Goal: Transaction & Acquisition: Book appointment/travel/reservation

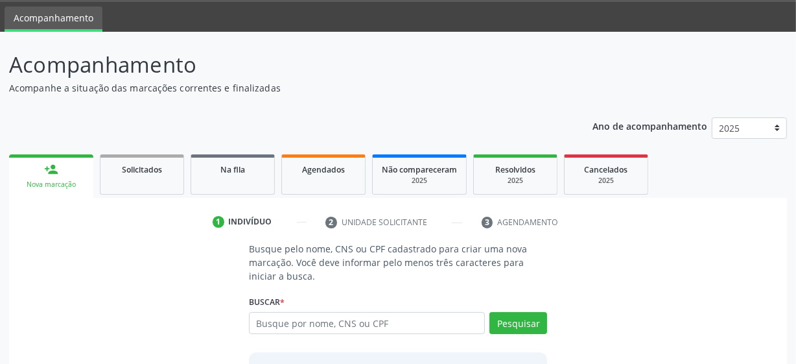
scroll to position [58, 0]
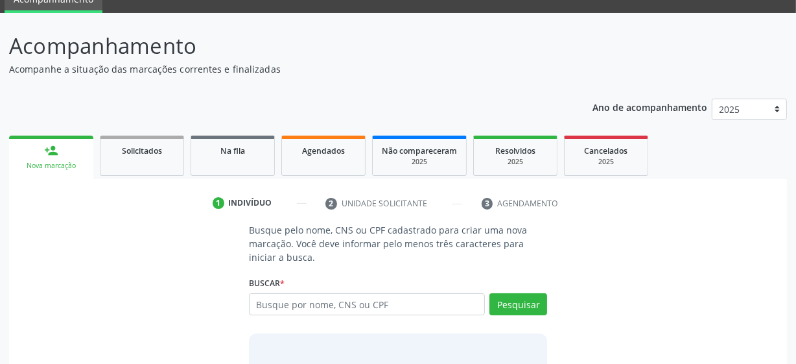
click at [318, 293] on input "text" at bounding box center [367, 304] width 236 height 22
click at [321, 306] on input "text" at bounding box center [367, 304] width 236 height 22
type input "705005676878458"
click at [532, 306] on button "Pesquisar" at bounding box center [518, 304] width 58 height 22
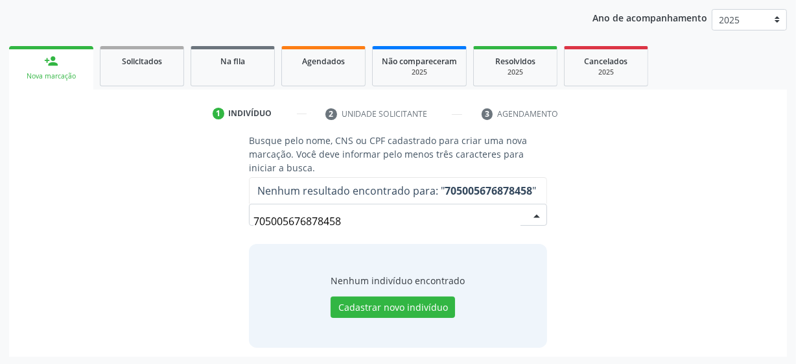
scroll to position [149, 0]
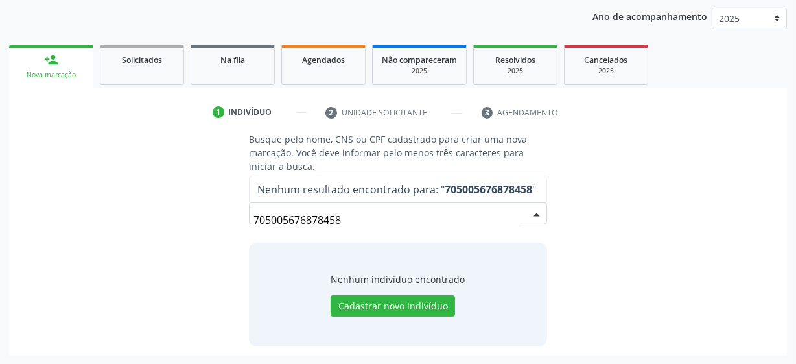
click at [386, 224] on input "705005676878458" at bounding box center [386, 220] width 267 height 26
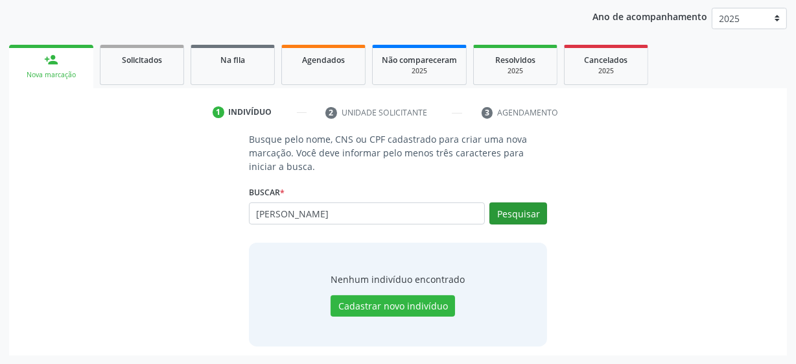
type input "[PERSON_NAME]"
click at [532, 217] on button "Pesquisar" at bounding box center [518, 213] width 58 height 22
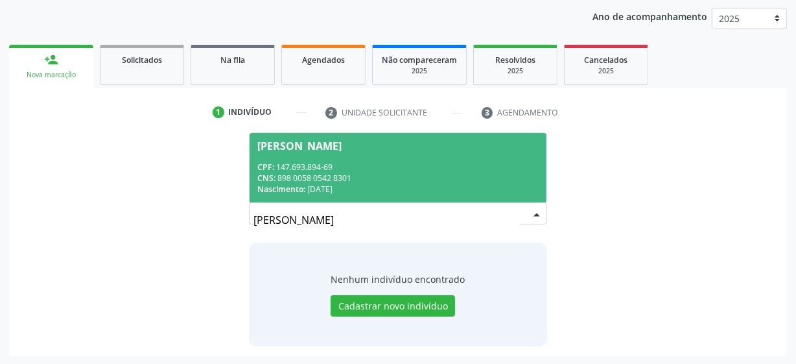
click at [397, 152] on span "[PERSON_NAME] CPF: 147.693.894-69 CNS: 898 0058 0542 8301 Nascimento: [DATE]" at bounding box center [398, 167] width 297 height 69
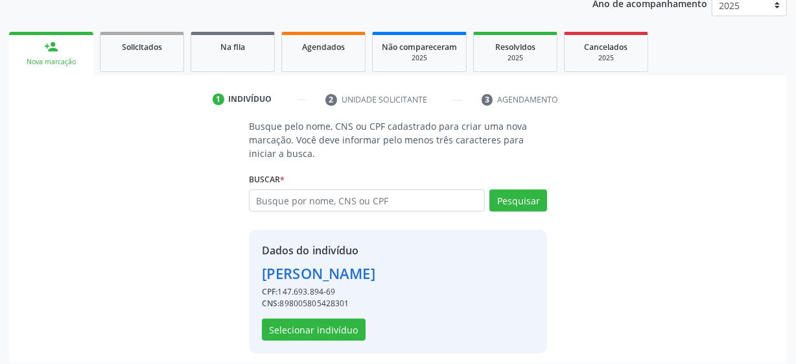
scroll to position [169, 0]
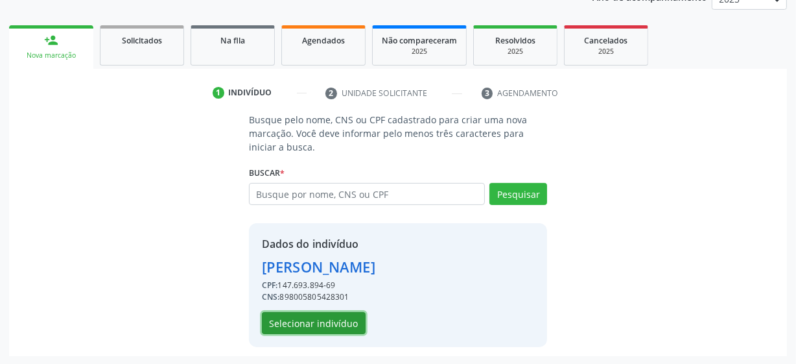
click at [327, 327] on button "Selecionar indivíduo" at bounding box center [314, 323] width 104 height 22
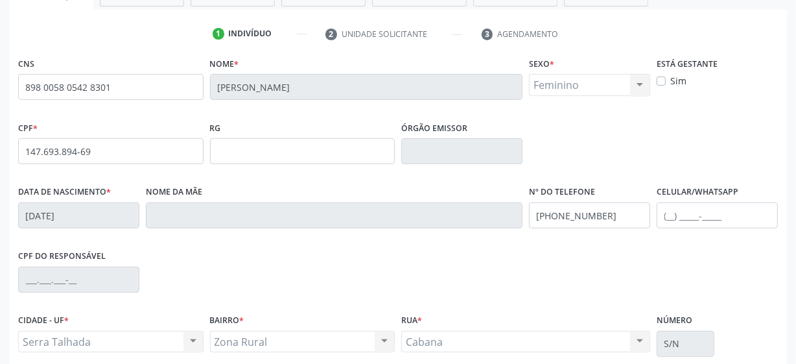
scroll to position [338, 0]
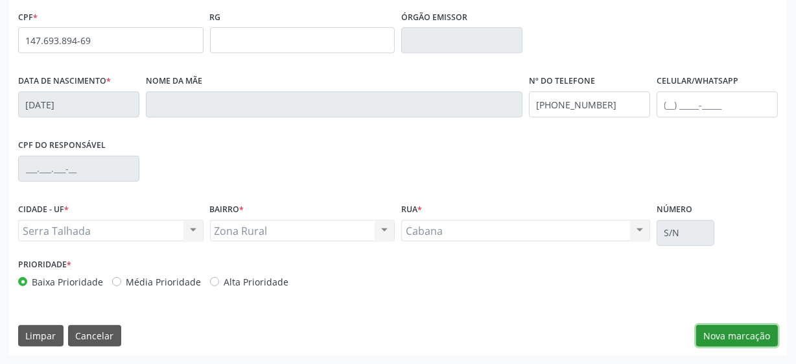
click at [723, 336] on button "Nova marcação" at bounding box center [737, 336] width 82 height 22
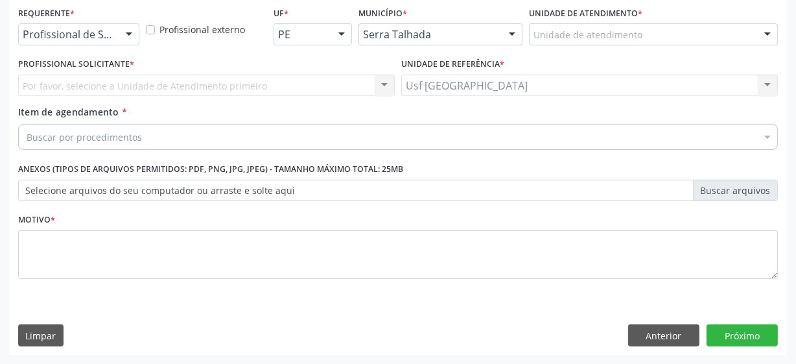
click at [123, 34] on div at bounding box center [128, 35] width 19 height 22
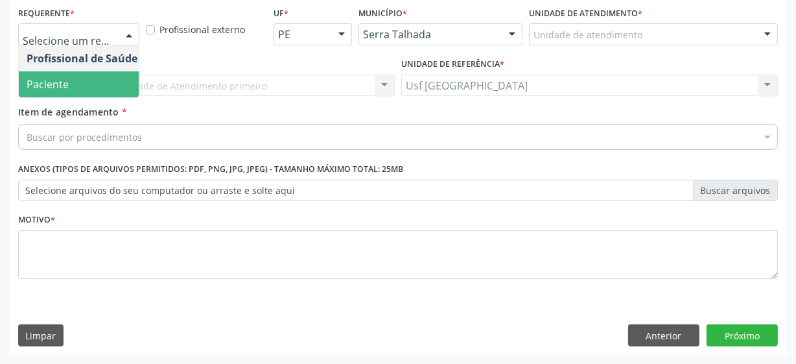
click at [82, 86] on span "Paciente" at bounding box center [82, 84] width 126 height 26
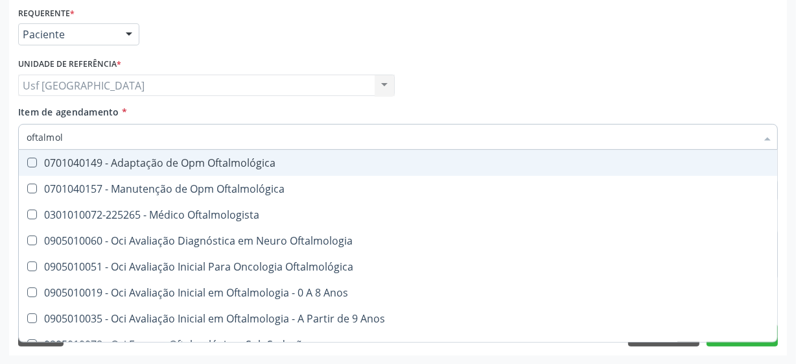
type input "oftalmolo"
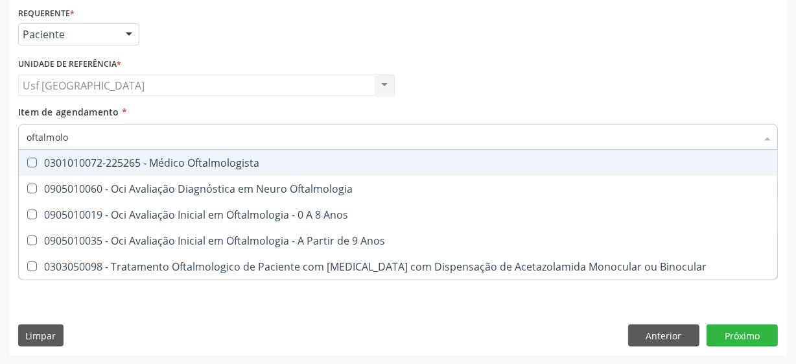
drag, startPoint x: 34, startPoint y: 160, endPoint x: 44, endPoint y: 157, distance: 10.2
click at [34, 159] on Oftalmologista at bounding box center [32, 163] width 10 height 10
click at [27, 159] on Oftalmologista "checkbox" at bounding box center [23, 162] width 8 height 8
checkbox Oftalmologista "true"
click at [465, 121] on div "Item de agendamento * oftalmolo Desfazer seleção 0301010072-225265 - Médico Oft…" at bounding box center [398, 125] width 760 height 41
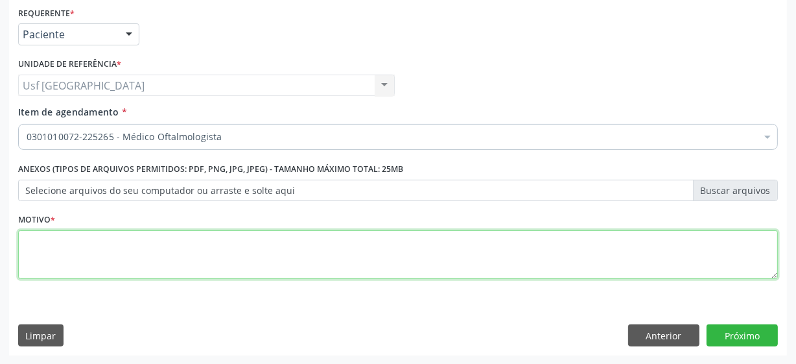
click at [198, 244] on textarea at bounding box center [398, 254] width 760 height 49
type textarea "**"
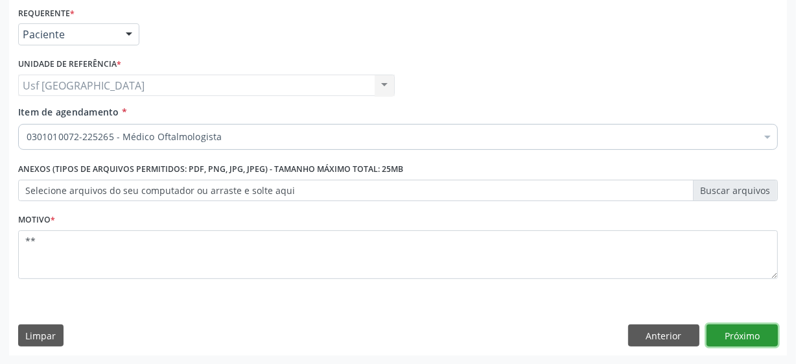
click at [727, 336] on button "Próximo" at bounding box center [742, 335] width 71 height 22
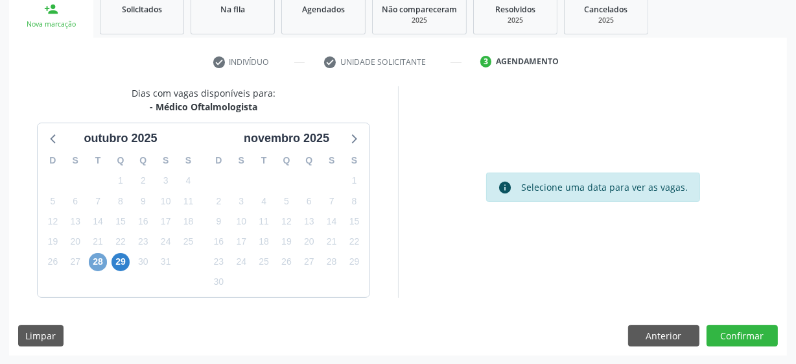
click at [93, 259] on span "28" at bounding box center [98, 262] width 18 height 18
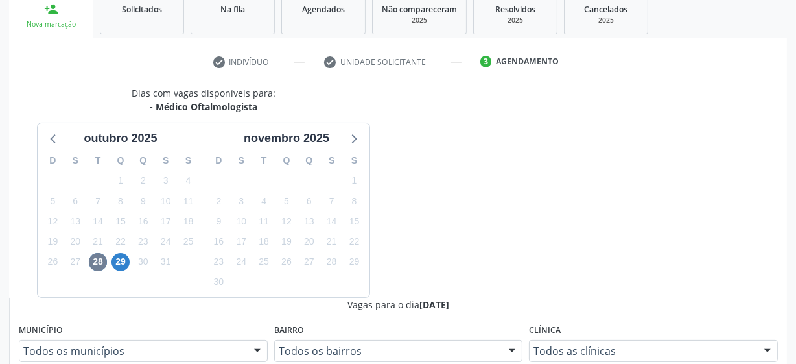
radio input "true"
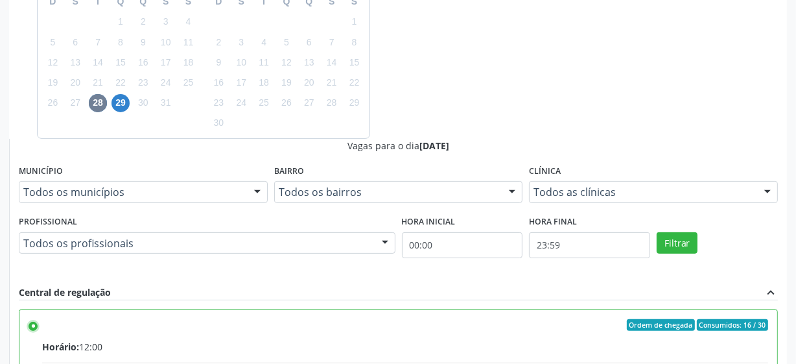
scroll to position [410, 0]
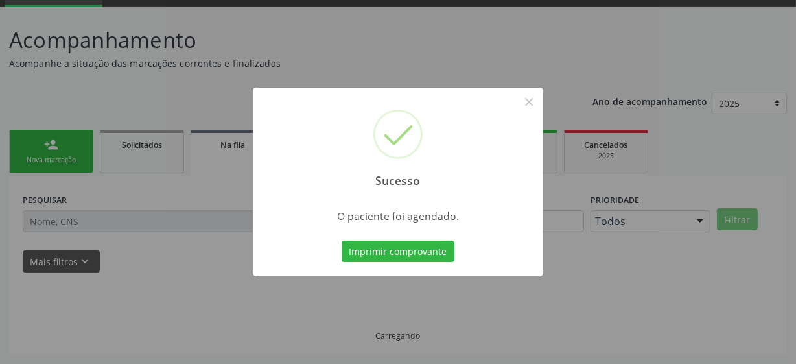
scroll to position [64, 0]
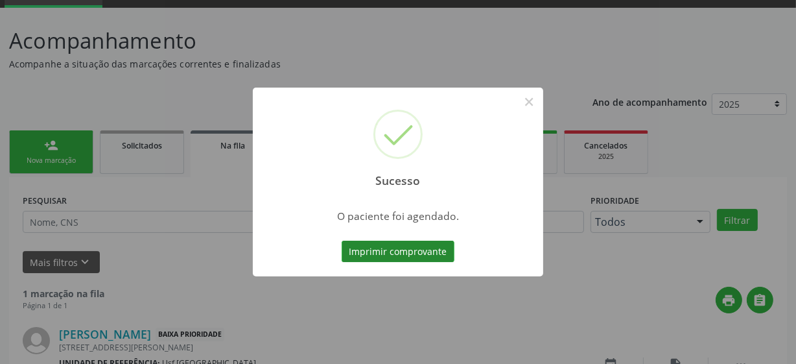
click at [404, 252] on button "Imprimir comprovante" at bounding box center [398, 251] width 113 height 22
